Goal: Obtain resource: Obtain resource

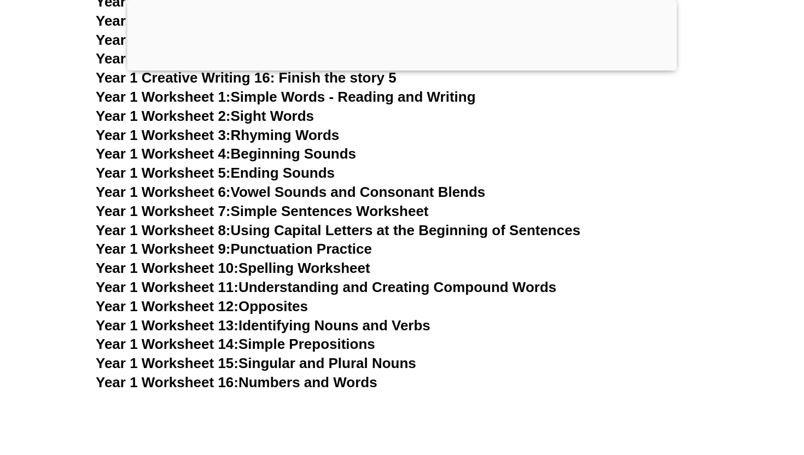
scroll to position [2144, 0]
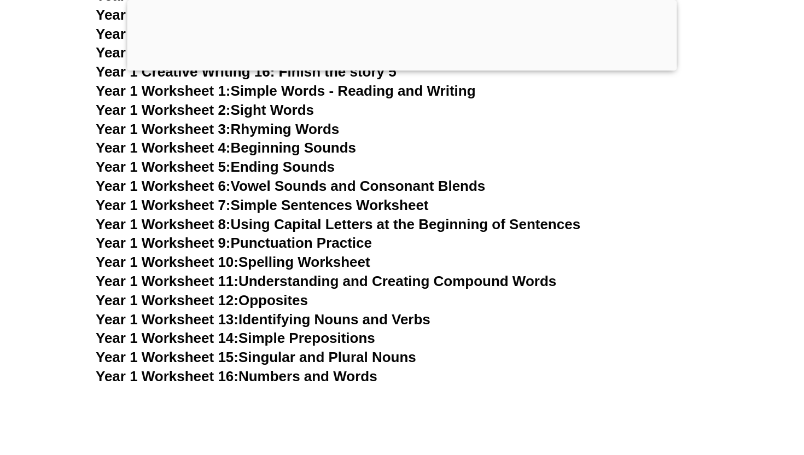
click at [353, 262] on link "Year 1 Worksheet 10: Spelling Worksheet" at bounding box center [233, 262] width 275 height 16
click at [365, 246] on link "Year 1 Worksheet 9: Punctuation Practice" at bounding box center [234, 243] width 276 height 16
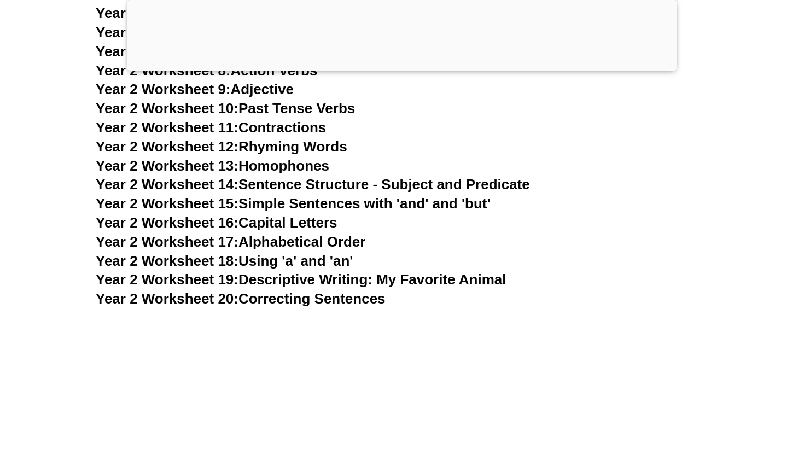
scroll to position [3213, 0]
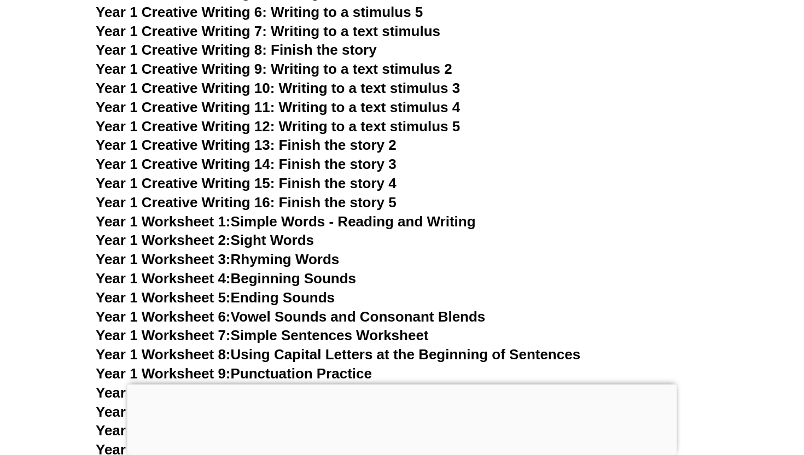
scroll to position [1883, 0]
click at [379, 148] on span "Year 1 Creative Writing 13: Finish the story 2" at bounding box center [246, 145] width 301 height 16
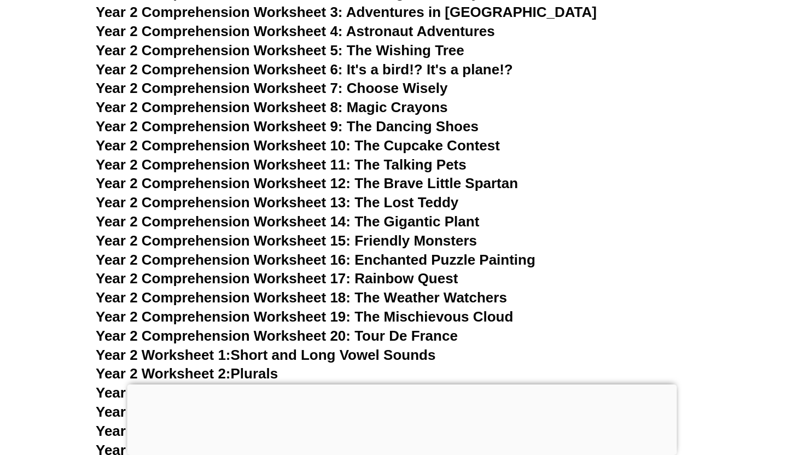
scroll to position [2650, 0]
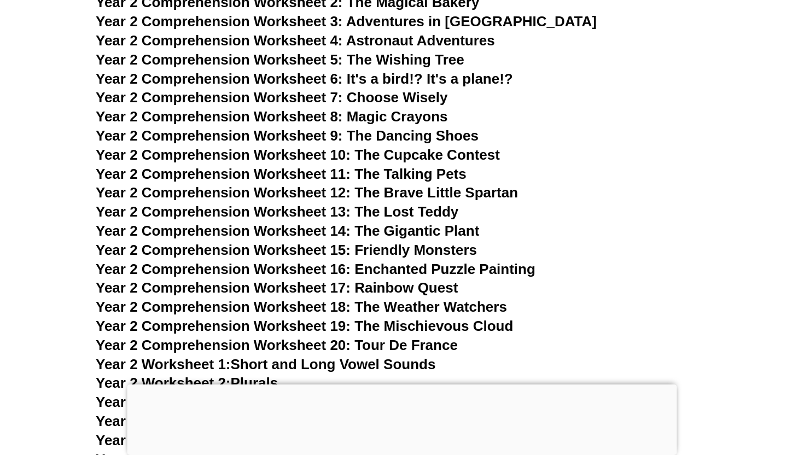
click at [395, 188] on span "Year 2 Comprehension Worksheet 12: The Brave Little Spartan" at bounding box center [307, 192] width 422 height 16
click at [387, 169] on span "Year 2 Comprehension Worksheet 11: The Talking Pets" at bounding box center [281, 174] width 371 height 16
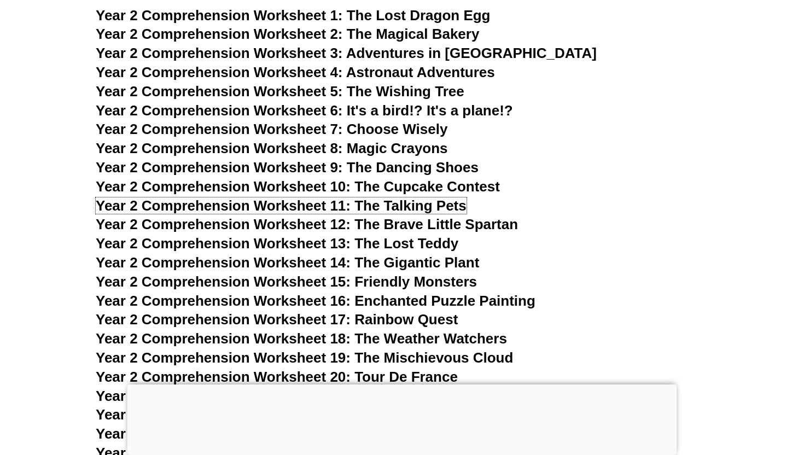
scroll to position [2605, 0]
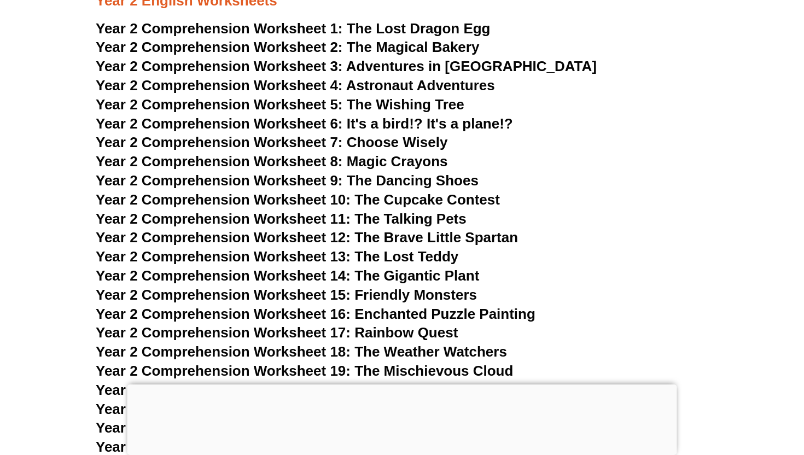
click at [383, 48] on span "The Magical Bakery" at bounding box center [413, 47] width 133 height 16
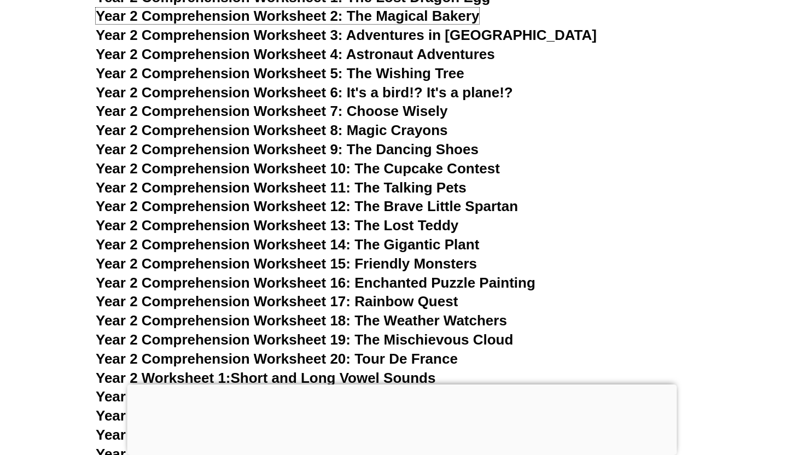
scroll to position [2633, 0]
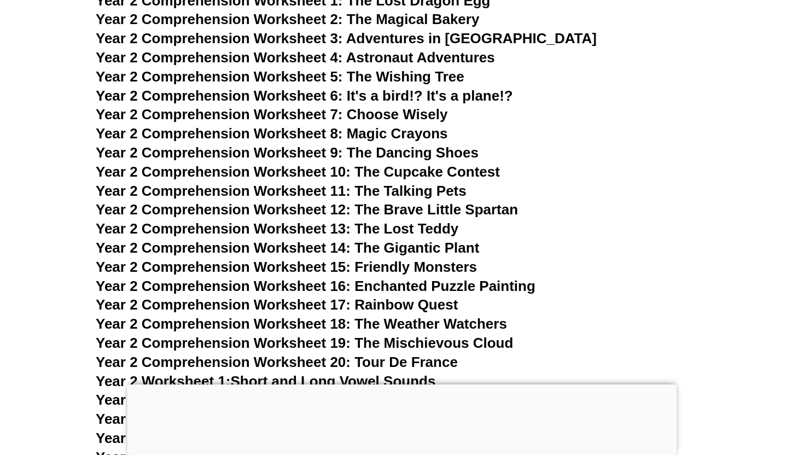
click at [422, 98] on span "Year 2 Comprehension Worksheet 6: It's a bird!? It's a plane!?" at bounding box center [304, 96] width 417 height 16
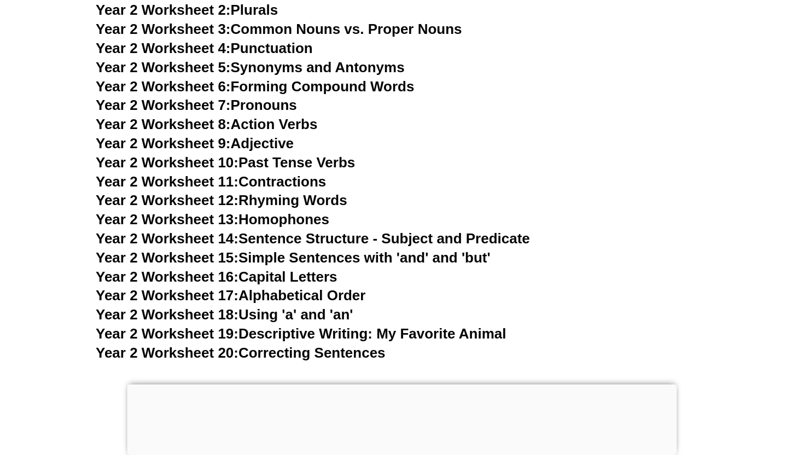
scroll to position [3024, 0]
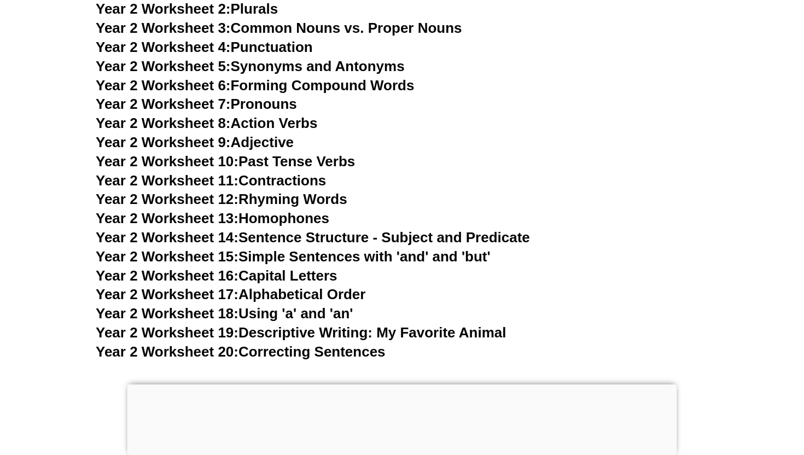
click at [406, 241] on link "Year 2 Worksheet 14: Sentence Structure - Subject and Predicate" at bounding box center [313, 237] width 434 height 16
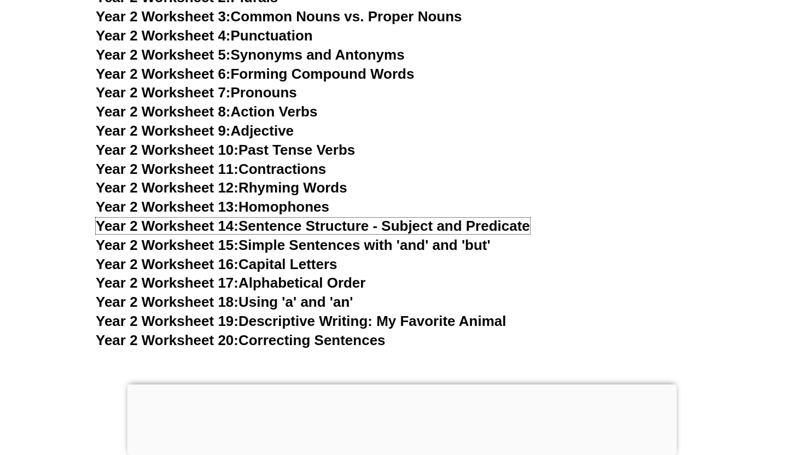
scroll to position [3037, 0]
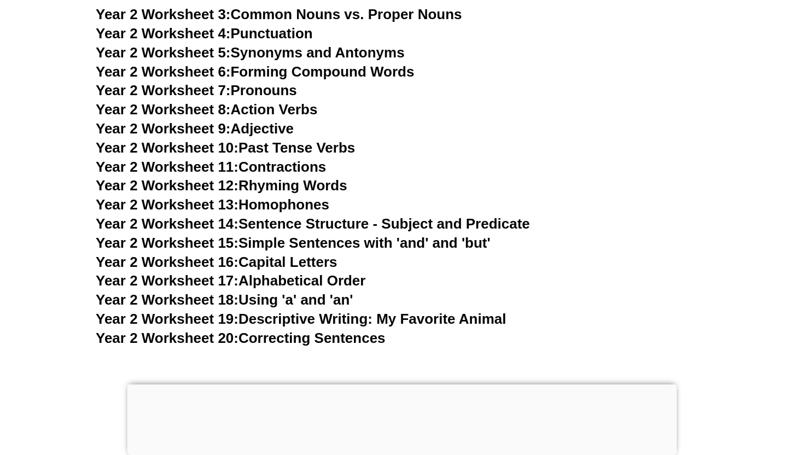
click at [291, 228] on link "Year 2 Worksheet 14: Sentence Structure - Subject and Predicate" at bounding box center [313, 224] width 434 height 16
click at [355, 245] on link "Year 2 Worksheet 15: Simple Sentences with 'and' and 'but'" at bounding box center [293, 243] width 395 height 16
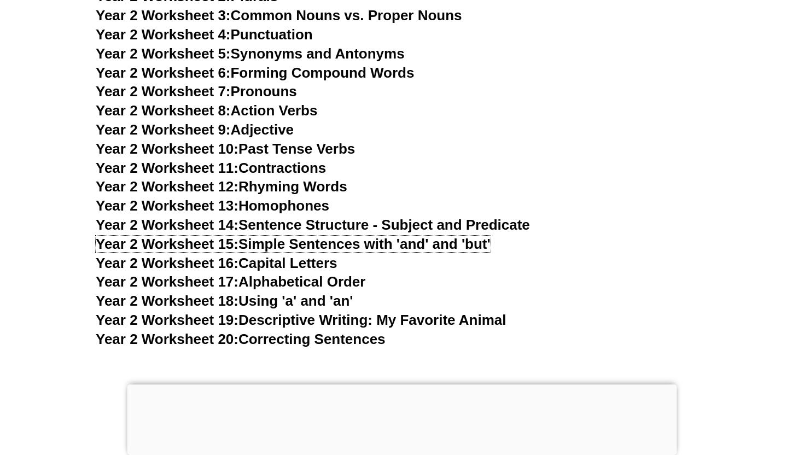
scroll to position [3010, 0]
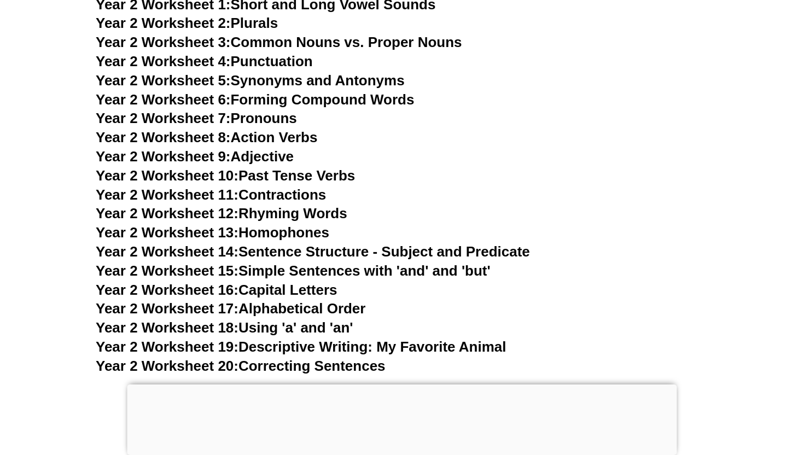
click at [353, 43] on link "Year 2 Worksheet 3: Common Nouns vs. Proper Nouns" at bounding box center [279, 42] width 367 height 16
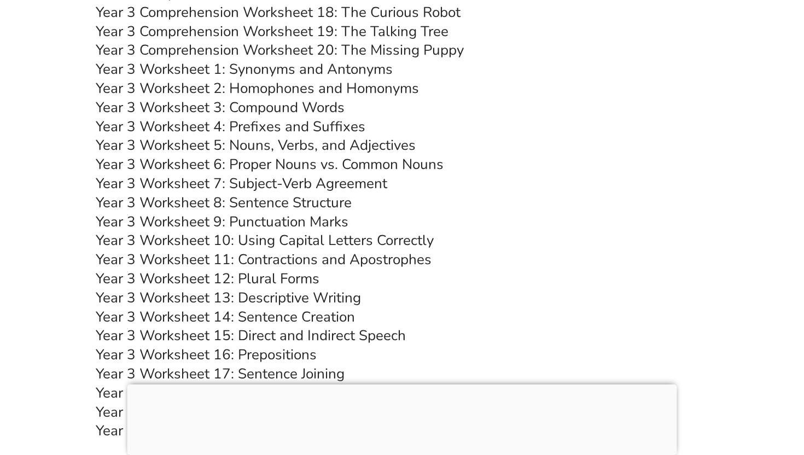
scroll to position [3939, 0]
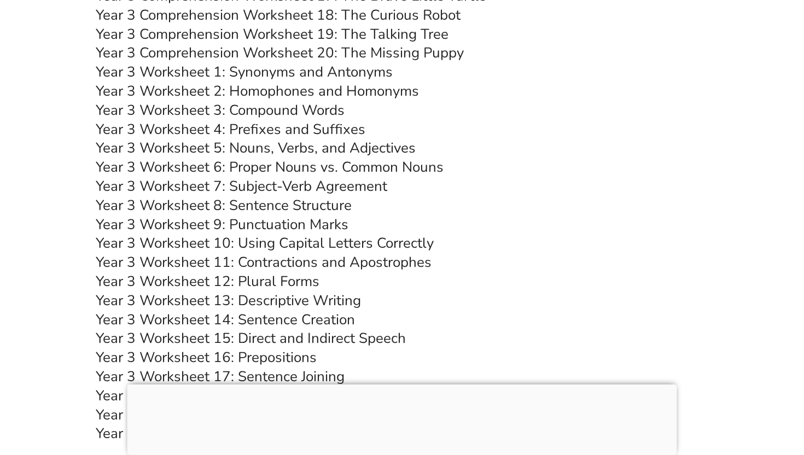
click at [292, 200] on link "Year 3 Worksheet 8: Sentence Structure" at bounding box center [224, 205] width 256 height 19
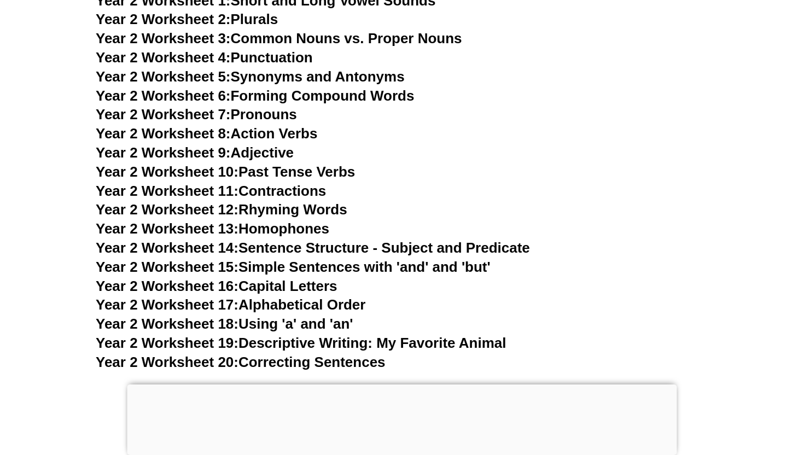
scroll to position [3009, 0]
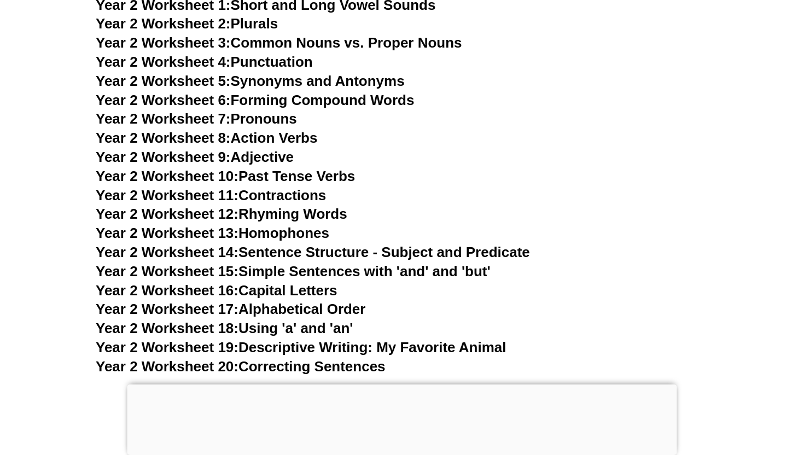
click at [303, 59] on link "Year 2 Worksheet 4: Punctuation" at bounding box center [204, 62] width 217 height 16
click at [283, 123] on link "Year 2 Worksheet 7: Pronouns" at bounding box center [196, 119] width 201 height 16
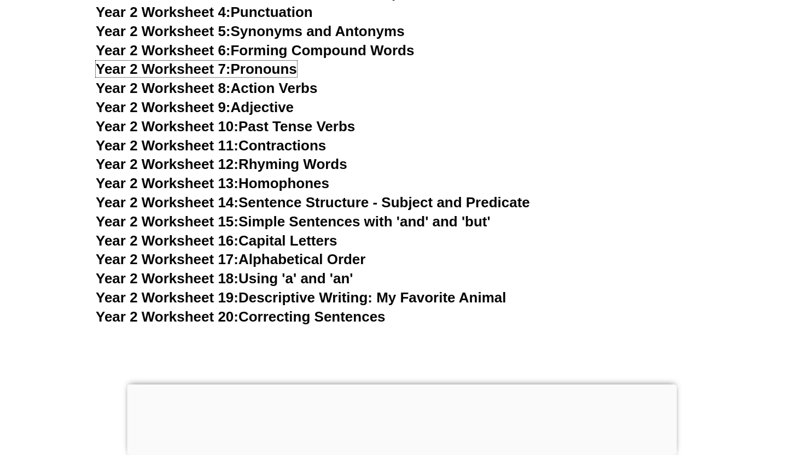
scroll to position [3059, 0]
click at [286, 69] on link "Year 2 Worksheet 7: Pronouns" at bounding box center [196, 68] width 201 height 16
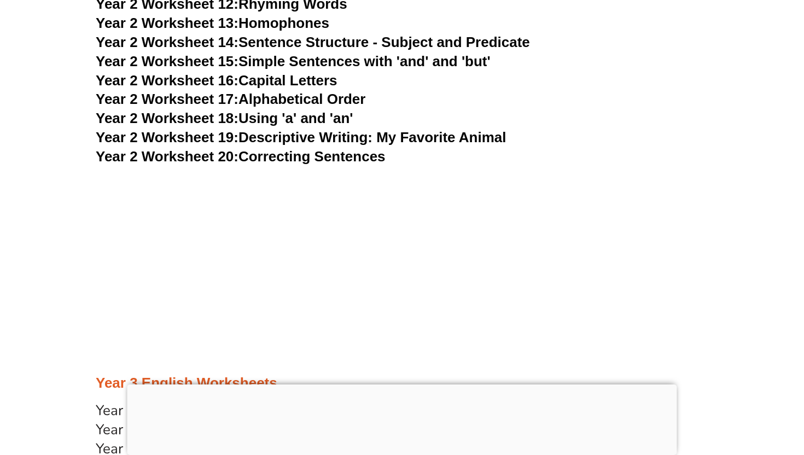
scroll to position [3220, 0]
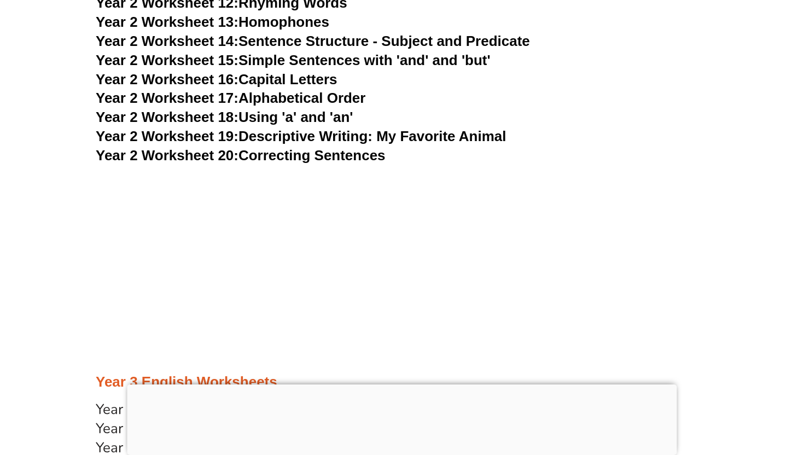
click at [334, 161] on link "Year 2 Worksheet 20: Correcting Sentences" at bounding box center [241, 155] width 290 height 16
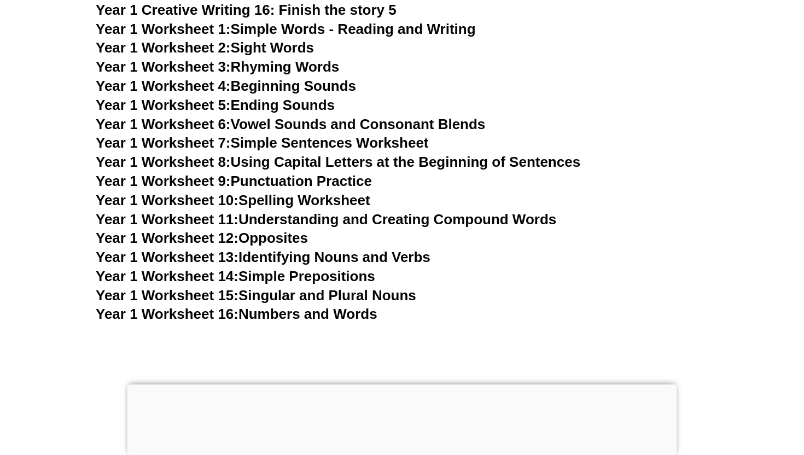
scroll to position [2076, 0]
click at [306, 202] on link "Year 1 Worksheet 10: Spelling Worksheet" at bounding box center [233, 201] width 275 height 16
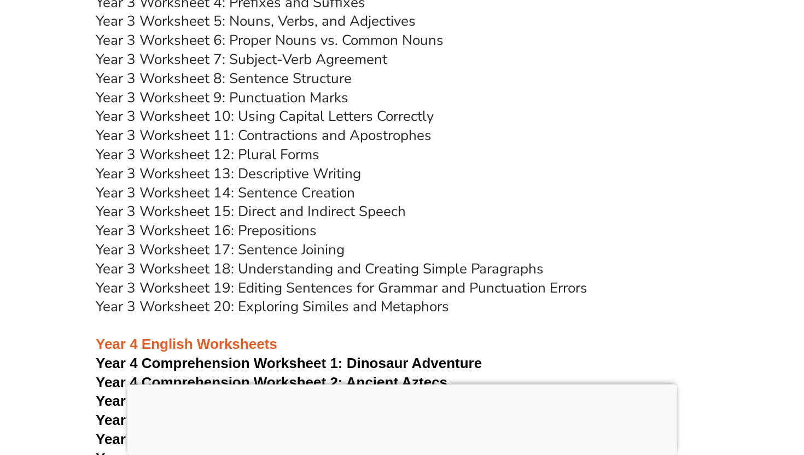
scroll to position [4082, 0]
